Goal: Find specific fact: Find specific fact

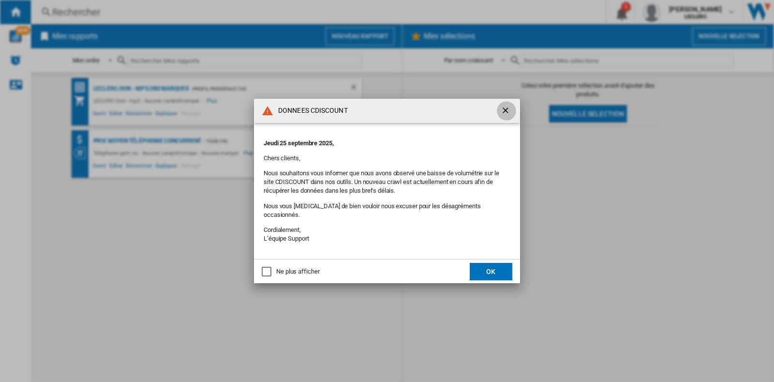
click at [506, 120] on button "button" at bounding box center [506, 110] width 19 height 19
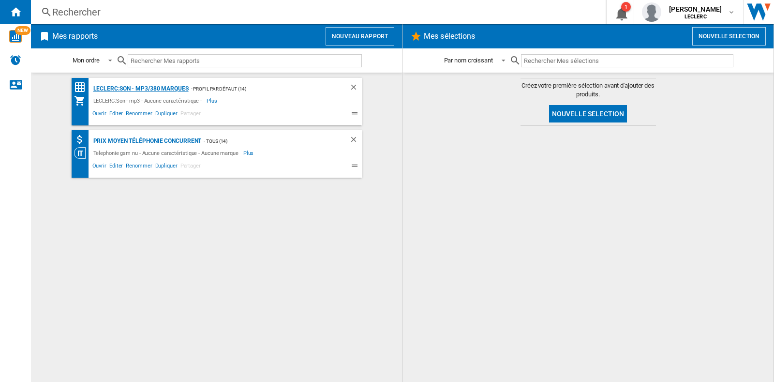
click at [140, 86] on div "LECLERC:Son - mp3/380 marques" at bounding box center [140, 89] width 98 height 12
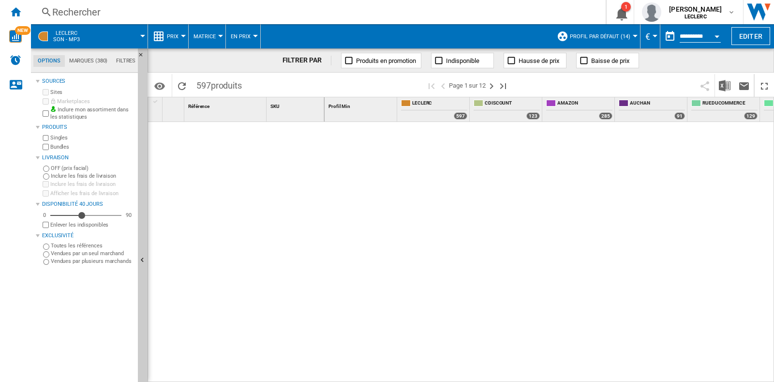
click at [108, 6] on div "Rechercher" at bounding box center [316, 12] width 528 height 14
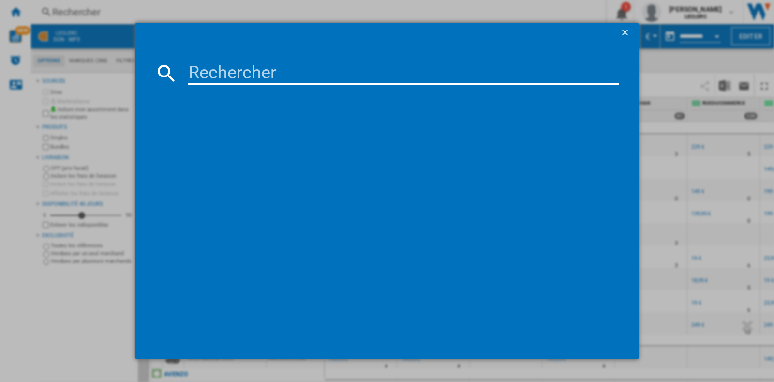
click at [198, 67] on input at bounding box center [403, 72] width 431 height 23
paste input "1200130009433"
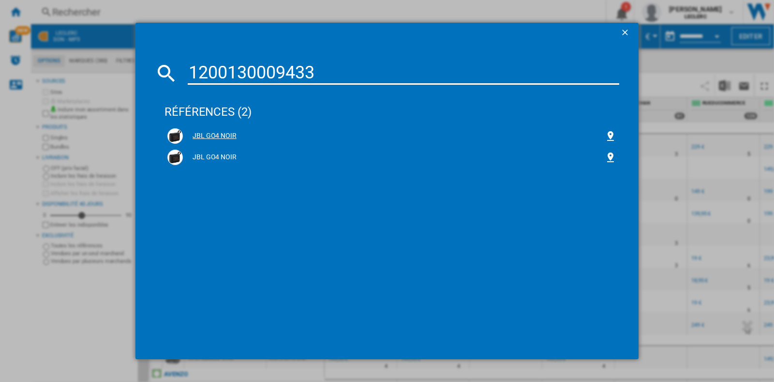
type input "1200130009433"
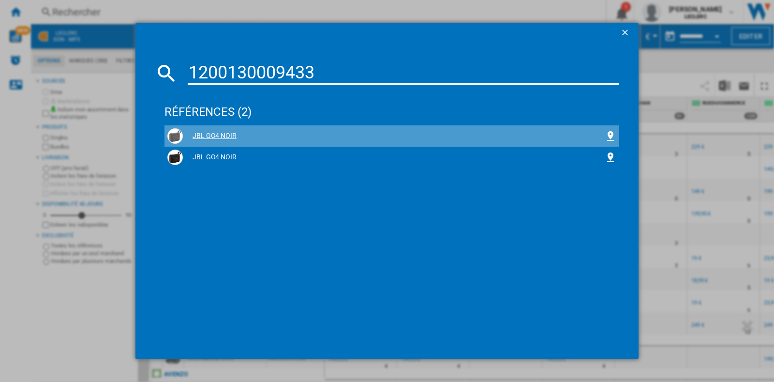
click at [209, 144] on div "JBL GO4 NOIR" at bounding box center [391, 135] width 455 height 21
click at [209, 132] on div "JBL GO4 NOIR" at bounding box center [394, 136] width 422 height 10
